Goal: Transaction & Acquisition: Book appointment/travel/reservation

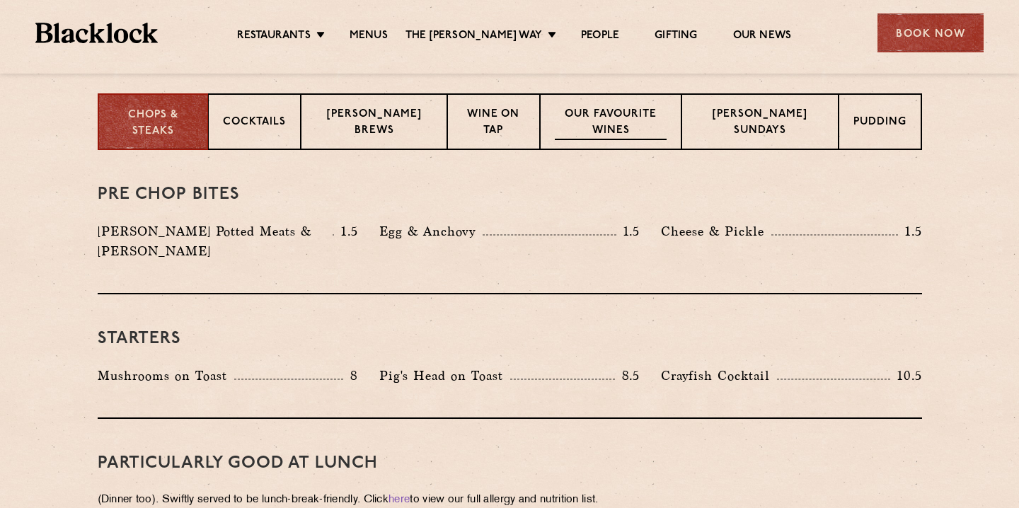
scroll to position [487, 0]
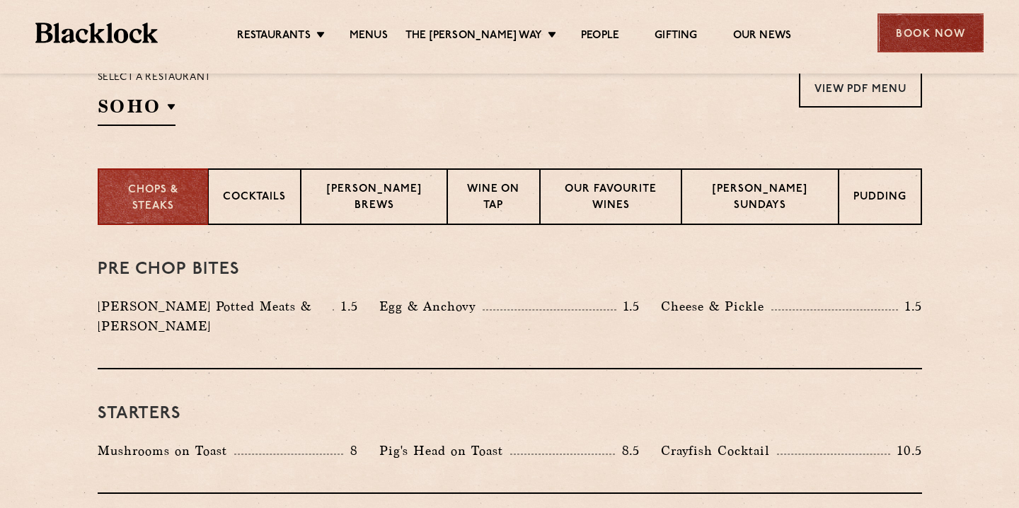
click at [923, 47] on div "Book Now" at bounding box center [931, 32] width 106 height 39
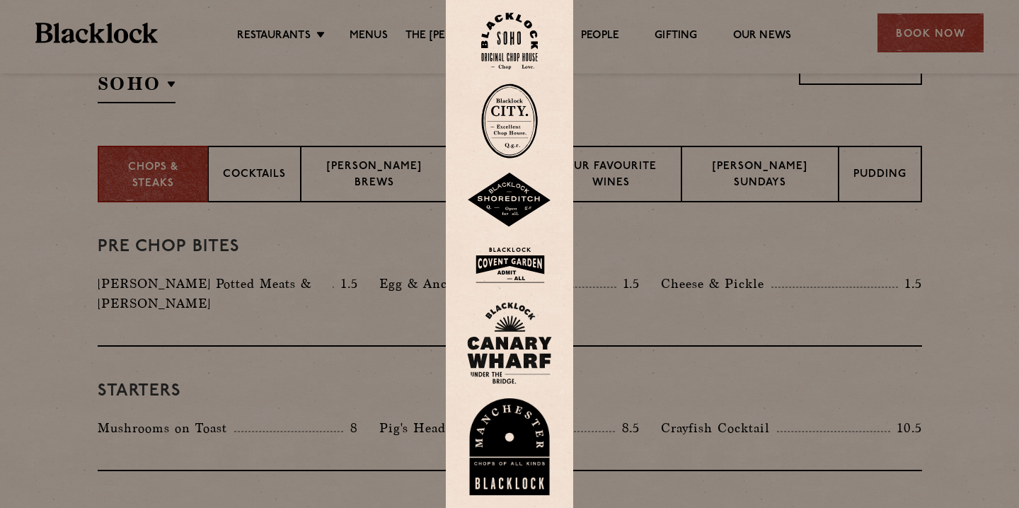
scroll to position [513, 0]
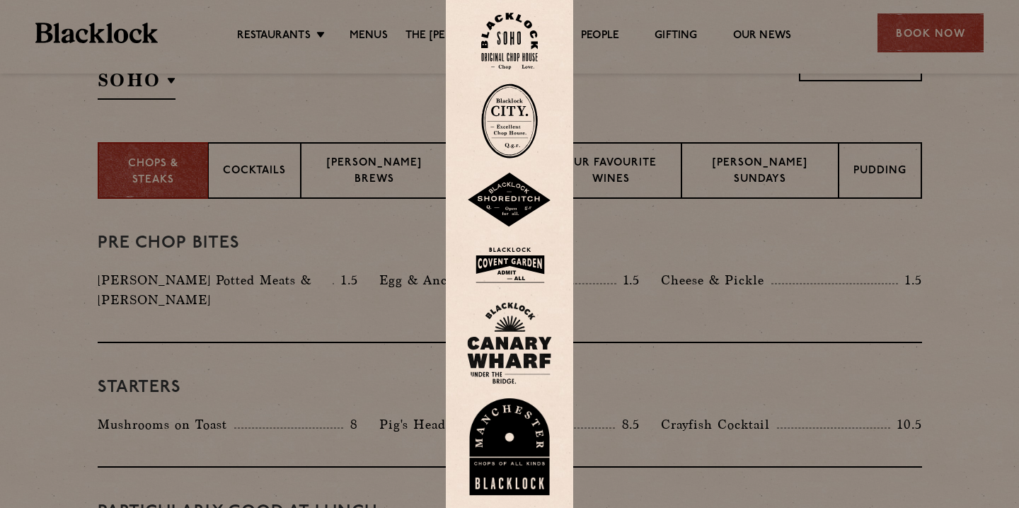
click at [980, 251] on div at bounding box center [509, 254] width 1019 height 508
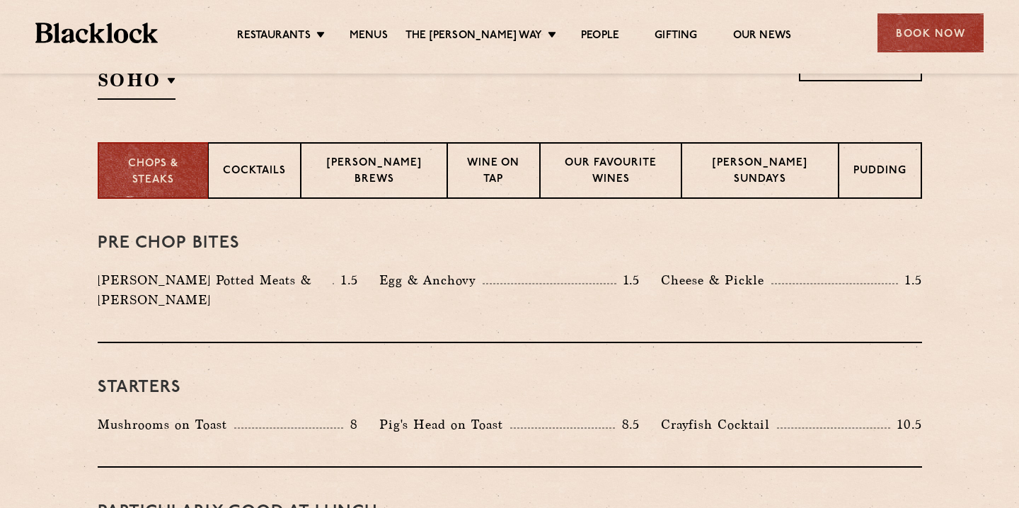
click at [905, 50] on div "Book Now" at bounding box center [931, 32] width 106 height 39
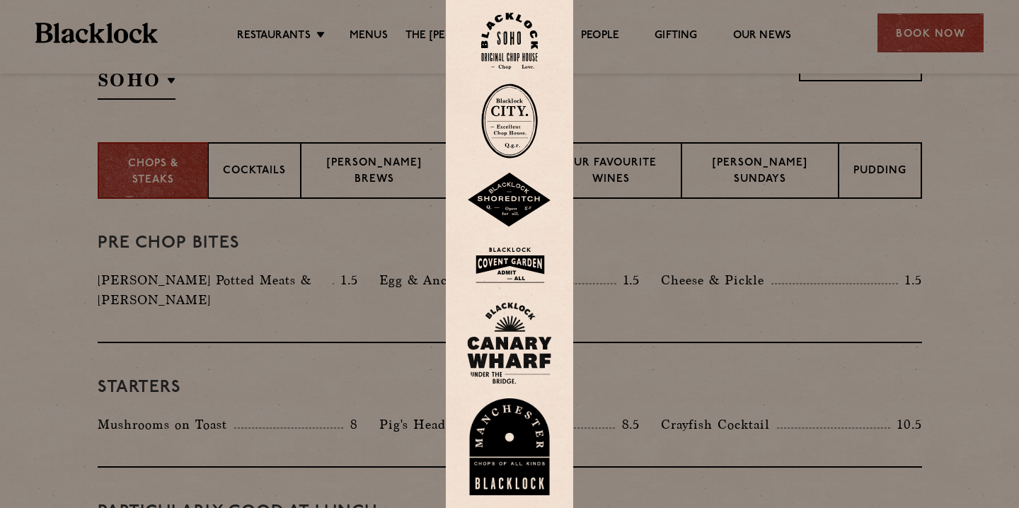
click at [750, 261] on div at bounding box center [509, 254] width 1019 height 508
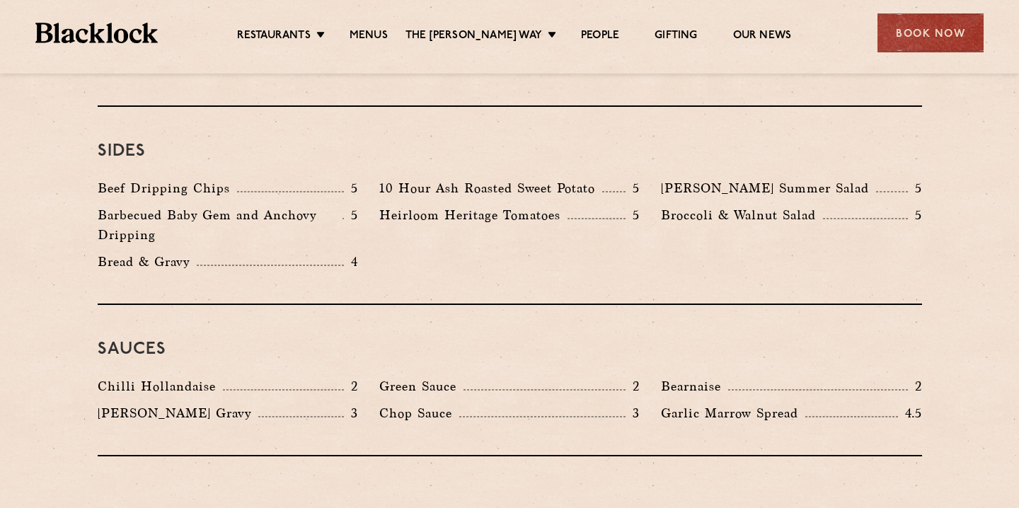
scroll to position [2139, 0]
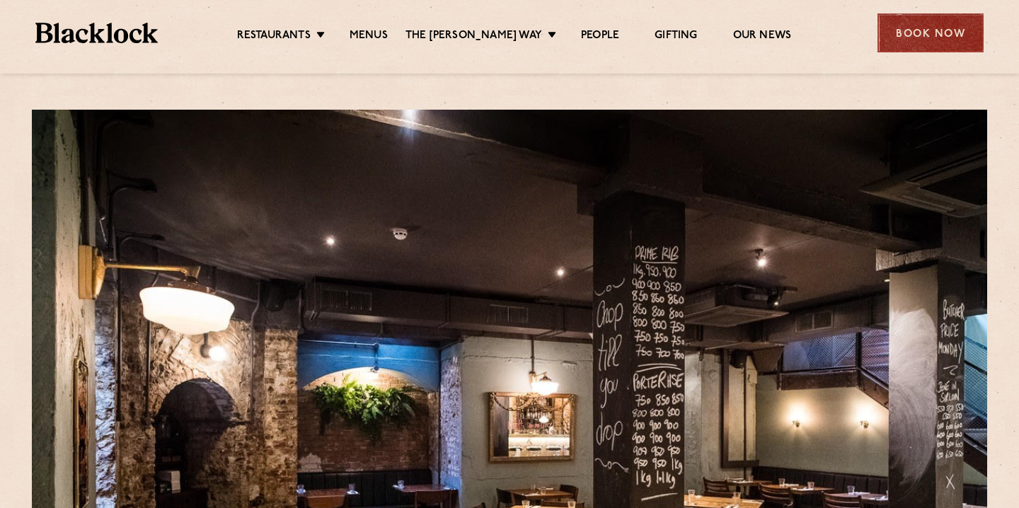
click at [903, 29] on div "Book Now" at bounding box center [931, 32] width 106 height 39
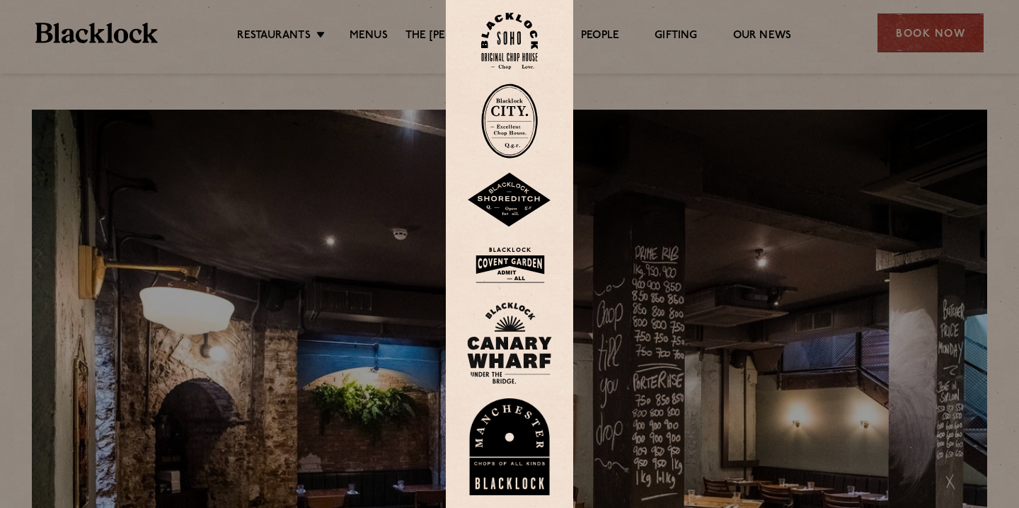
click at [506, 115] on img at bounding box center [509, 121] width 57 height 75
